Goal: Information Seeking & Learning: Learn about a topic

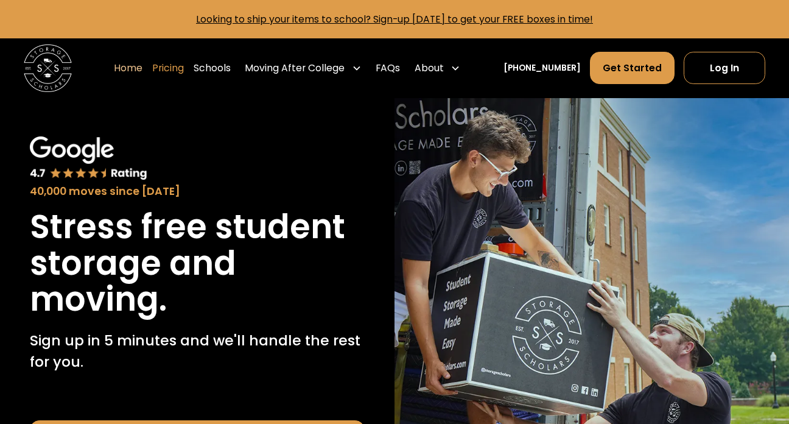
click at [184, 69] on link "Pricing" at bounding box center [168, 68] width 32 height 34
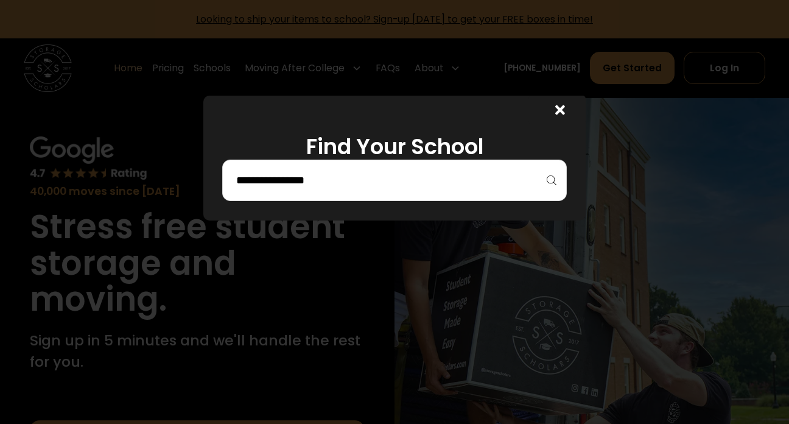
click at [303, 187] on input "search" at bounding box center [394, 180] width 319 height 21
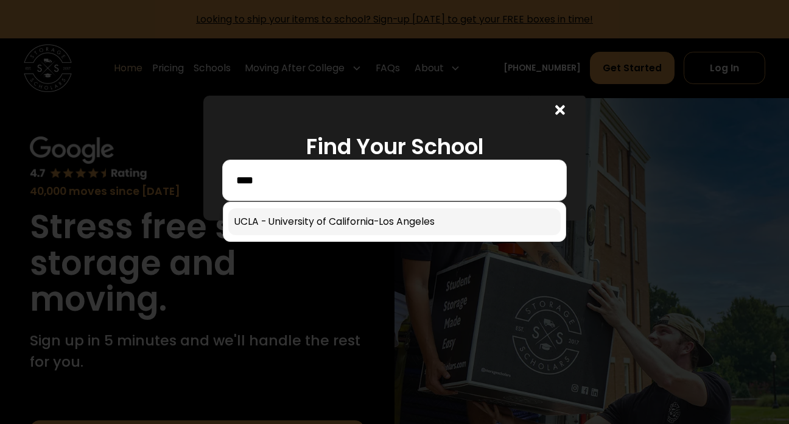
type input "****"
click at [319, 222] on link at bounding box center [394, 221] width 332 height 27
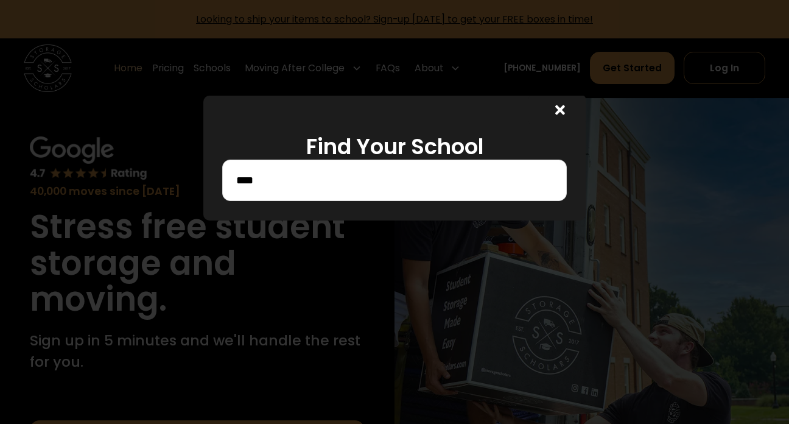
click at [316, 224] on div at bounding box center [394, 212] width 789 height 424
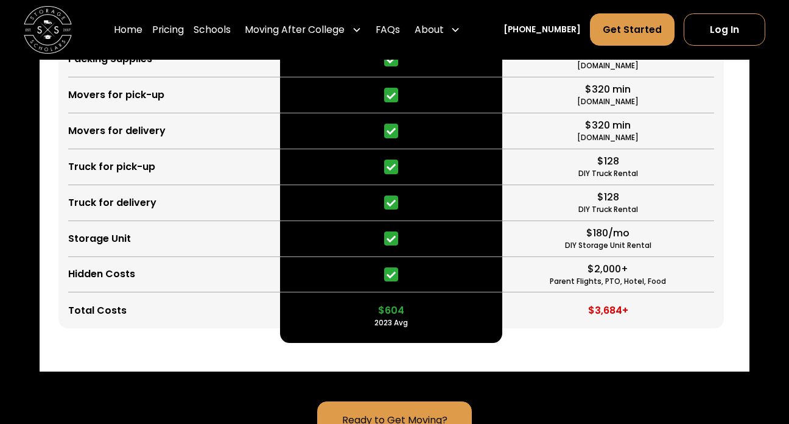
scroll to position [3009, 0]
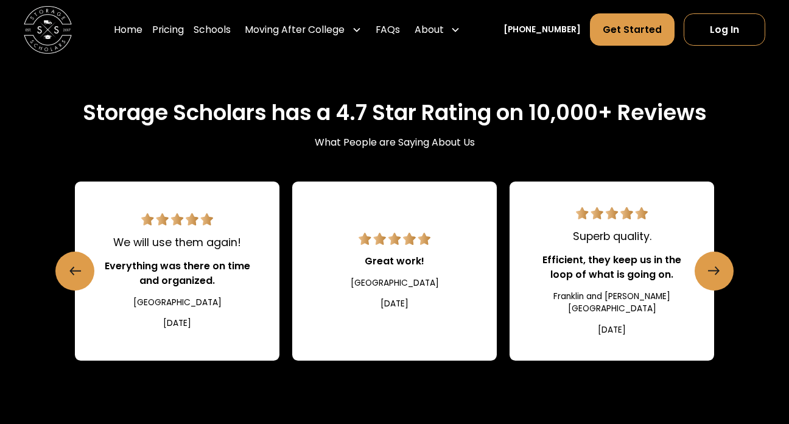
scroll to position [1690, 0]
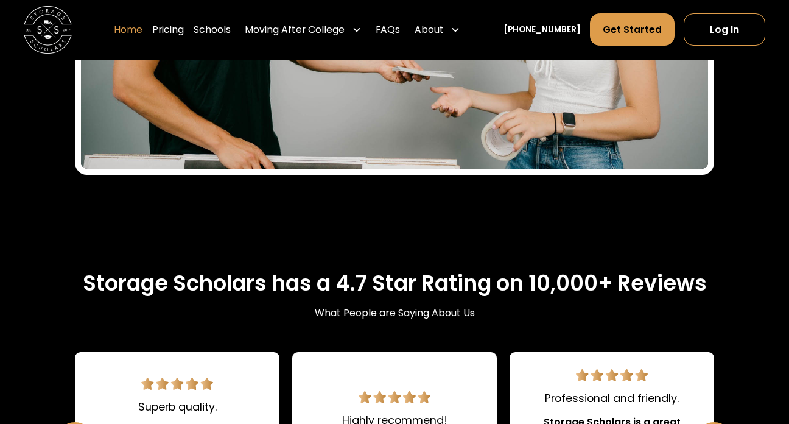
click at [143, 29] on link "Home" at bounding box center [128, 30] width 29 height 34
